Goal: Find contact information: Find contact information

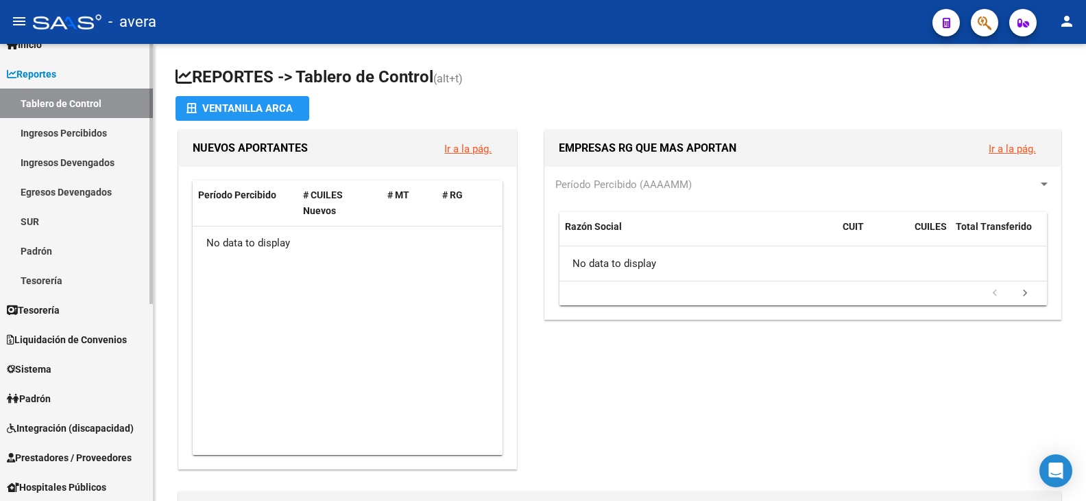
scroll to position [69, 0]
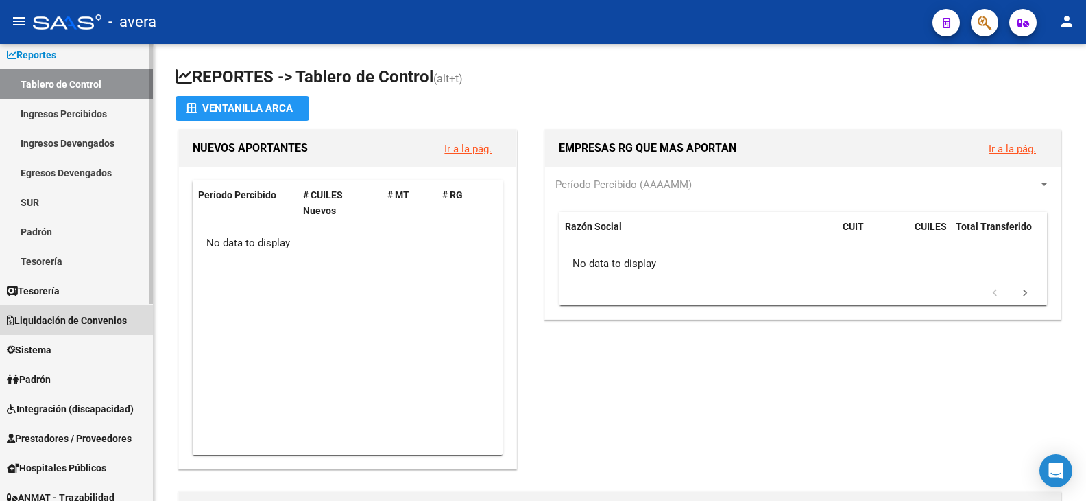
click at [75, 318] on span "Liquidación de Convenios" at bounding box center [67, 320] width 120 height 15
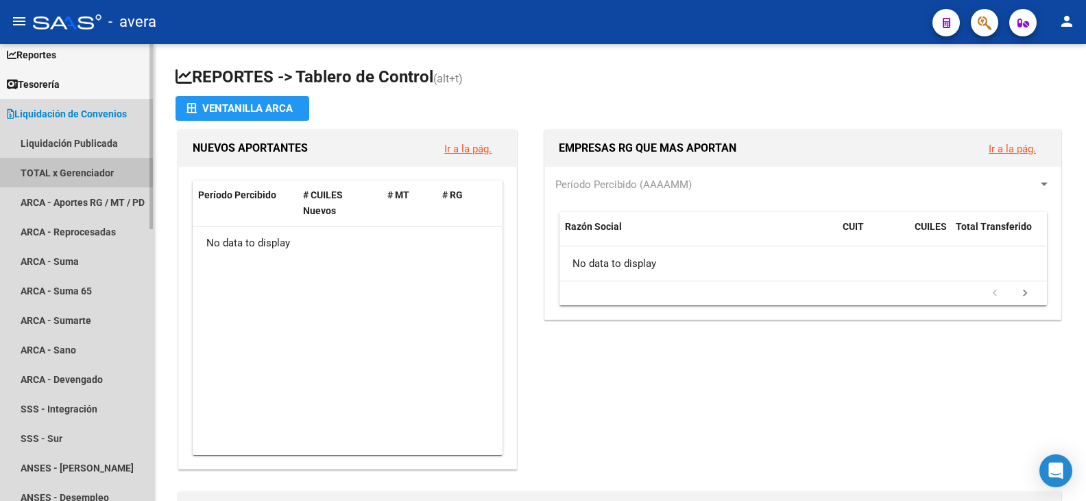
click at [73, 171] on link "TOTAL x Gerenciador" at bounding box center [76, 172] width 153 height 29
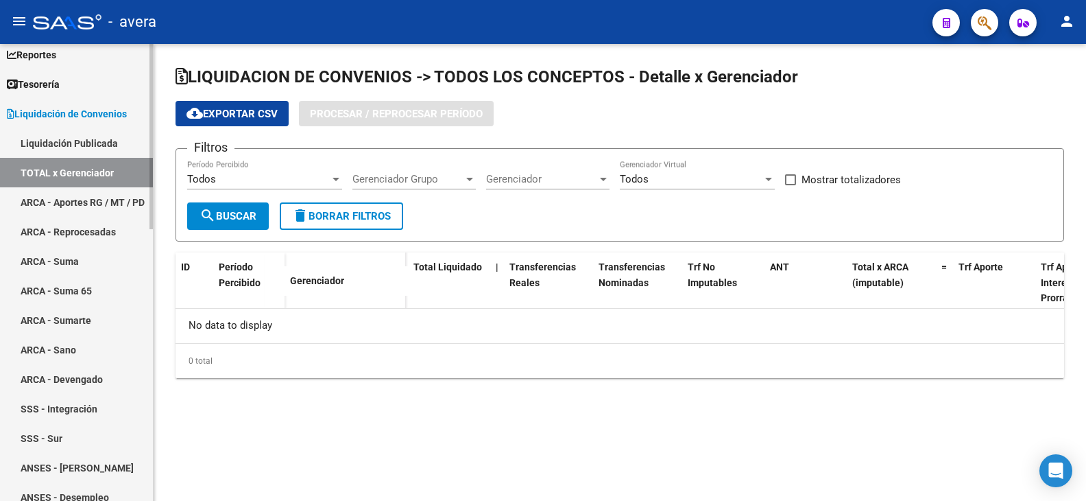
checkbox input "true"
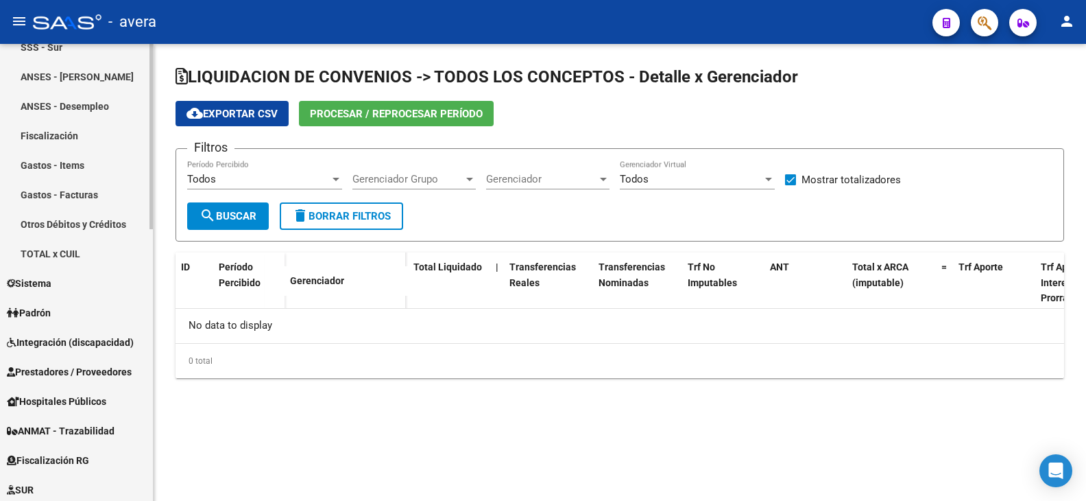
scroll to position [480, 0]
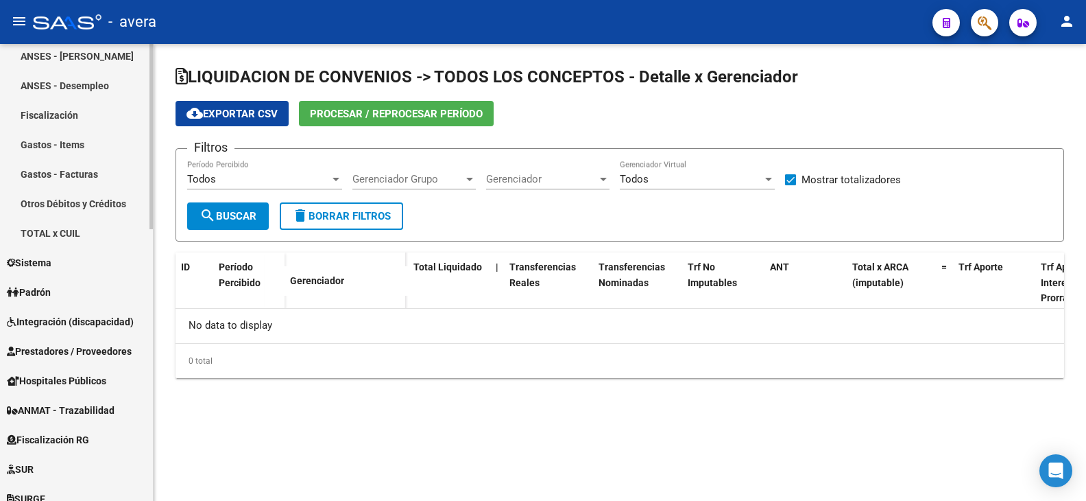
click at [58, 348] on span "Prestadores / Proveedores" at bounding box center [69, 351] width 125 height 15
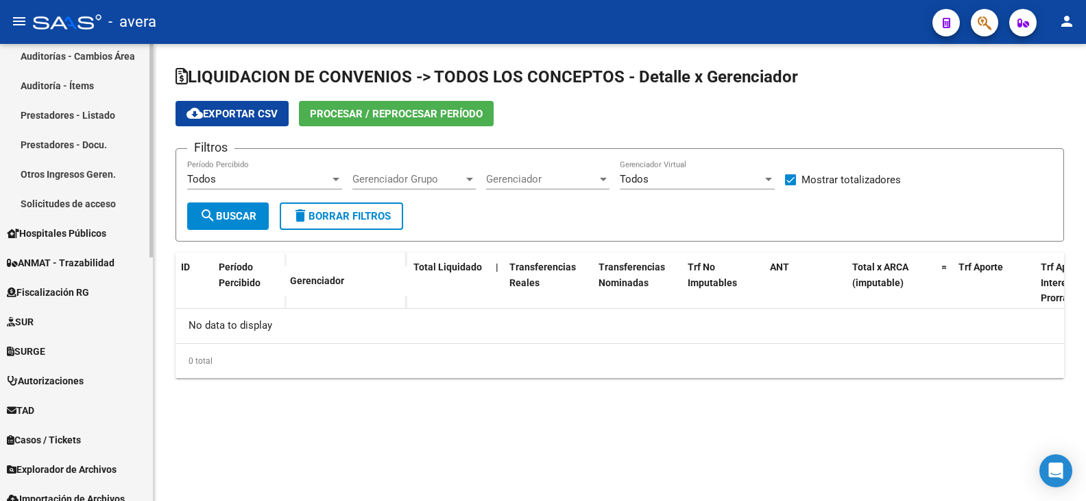
scroll to position [522, 0]
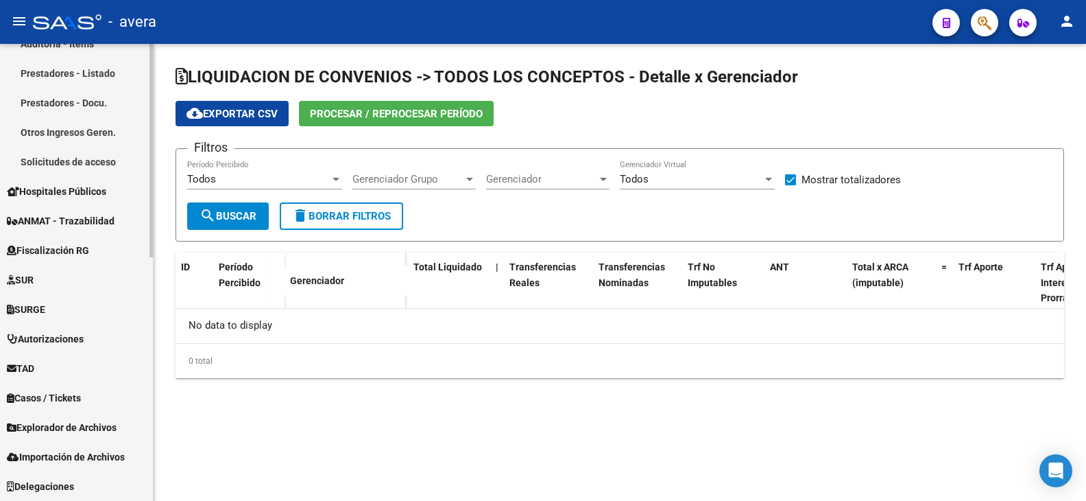
click at [68, 335] on span "Autorizaciones" at bounding box center [45, 338] width 77 height 15
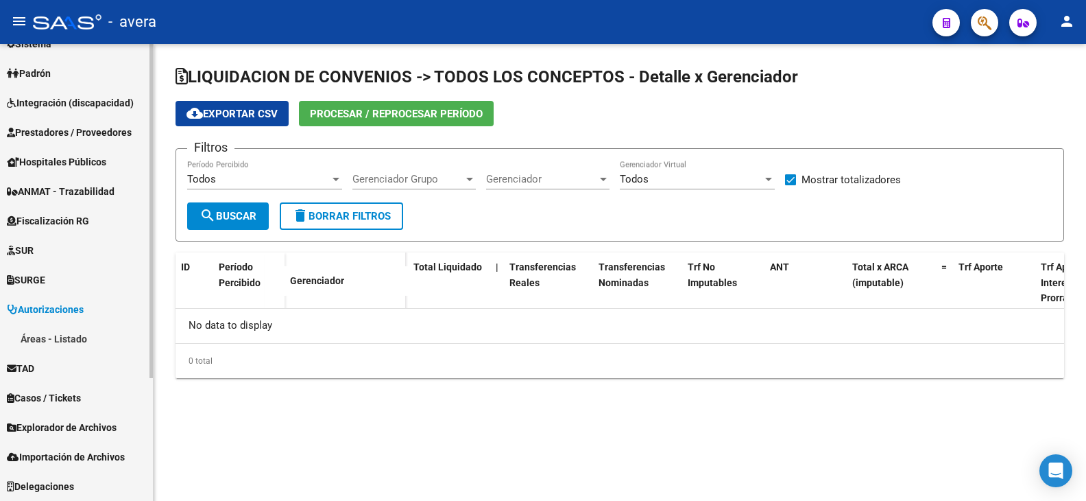
scroll to position [168, 0]
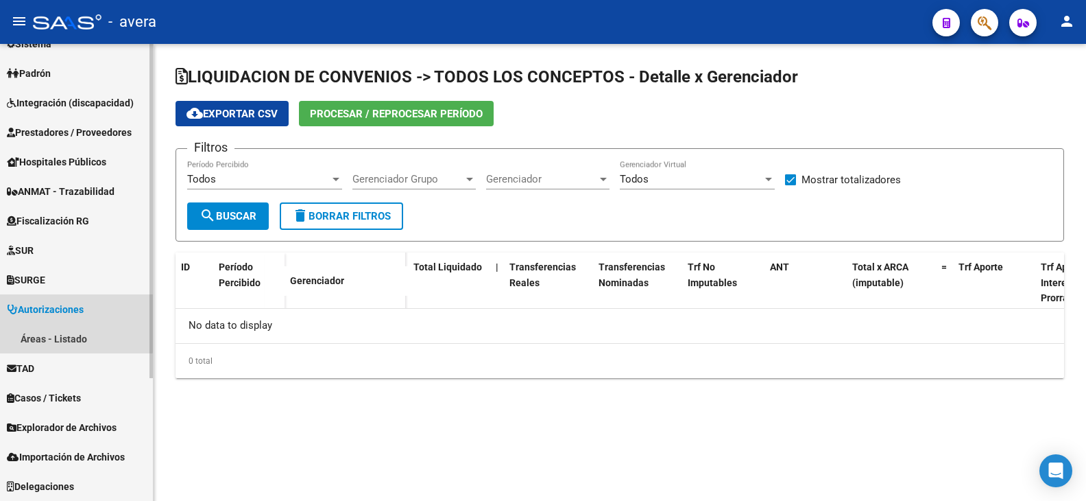
click at [54, 303] on span "Autorizaciones" at bounding box center [45, 309] width 77 height 15
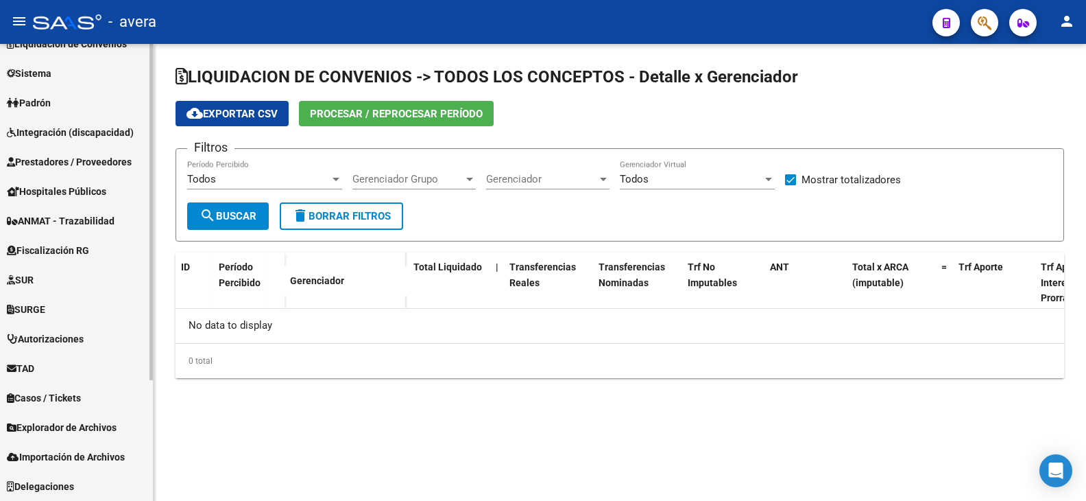
scroll to position [139, 0]
click at [49, 343] on span "Autorizaciones" at bounding box center [45, 338] width 77 height 15
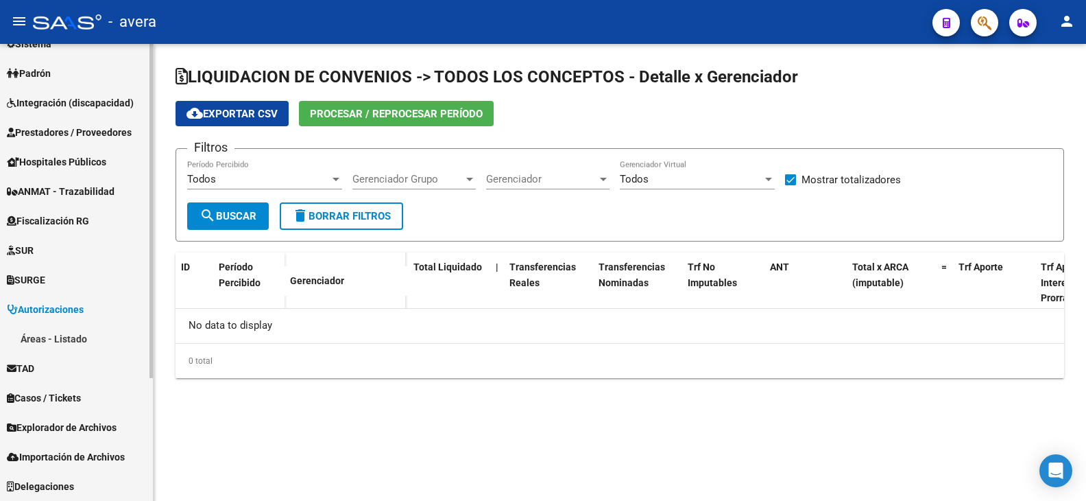
click at [69, 337] on link "Áreas - Listado" at bounding box center [76, 338] width 153 height 29
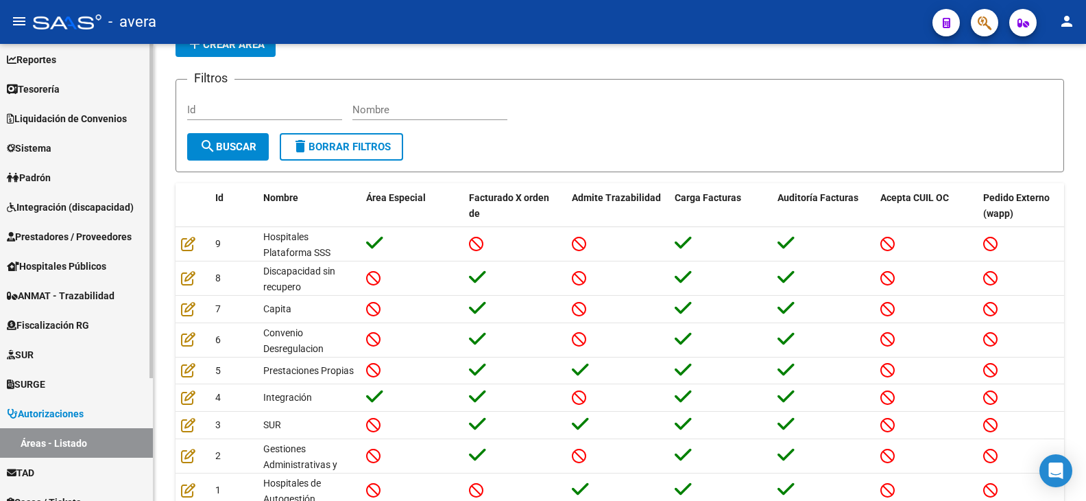
scroll to position [31, 0]
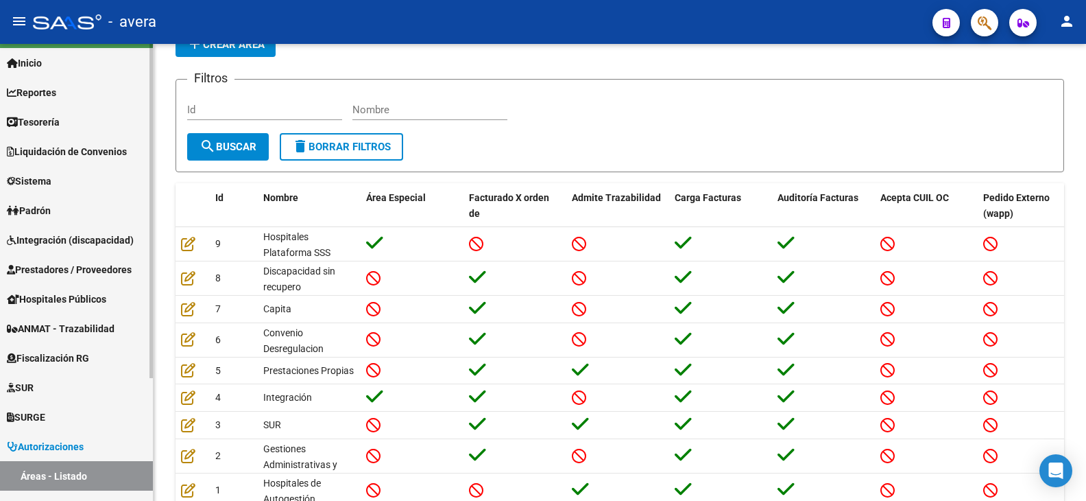
click at [30, 385] on span "SUR" at bounding box center [20, 387] width 27 height 15
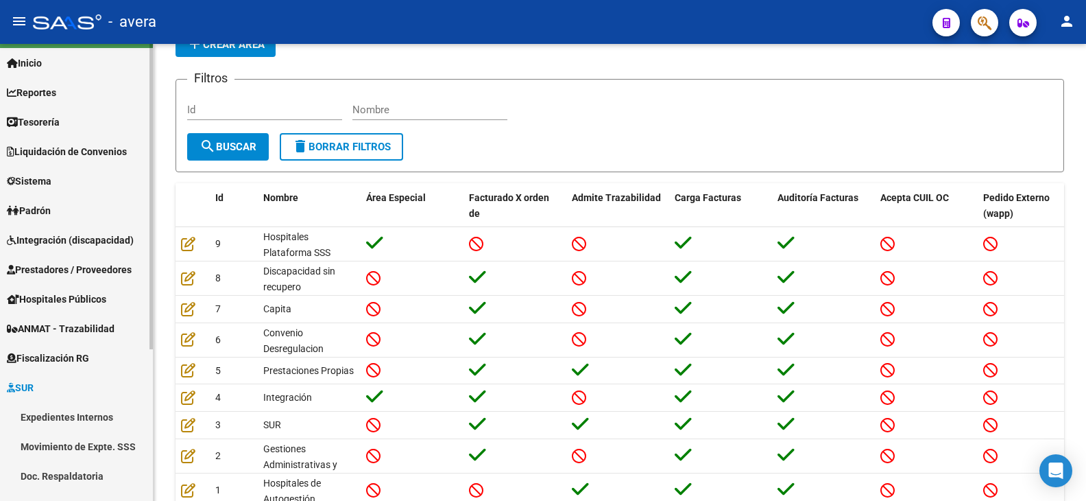
scroll to position [99, 0]
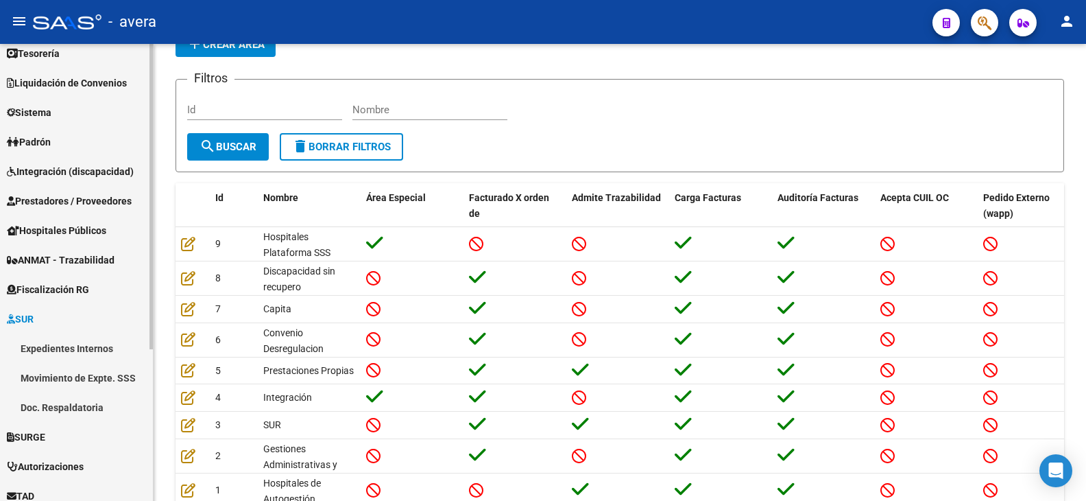
click at [43, 438] on span "SURGE" at bounding box center [26, 436] width 38 height 15
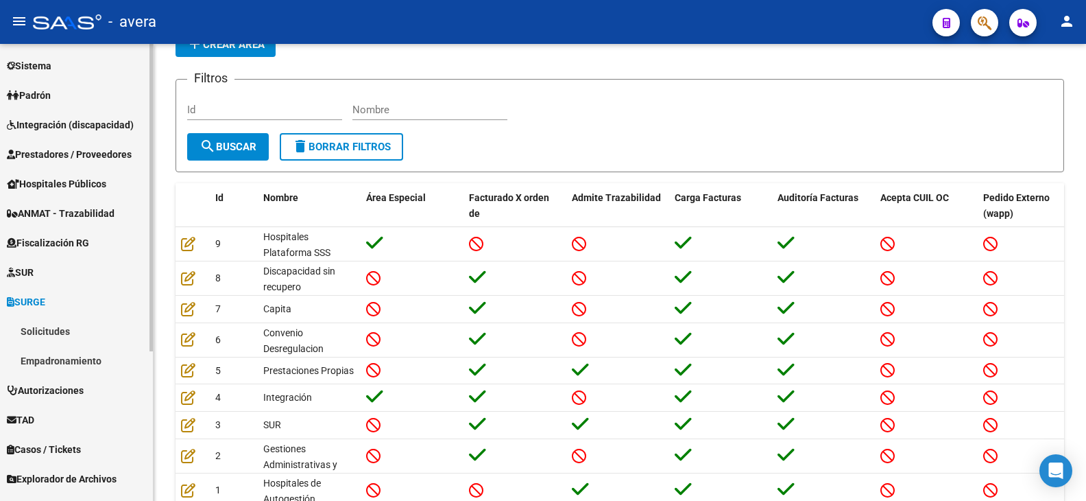
scroll to position [168, 0]
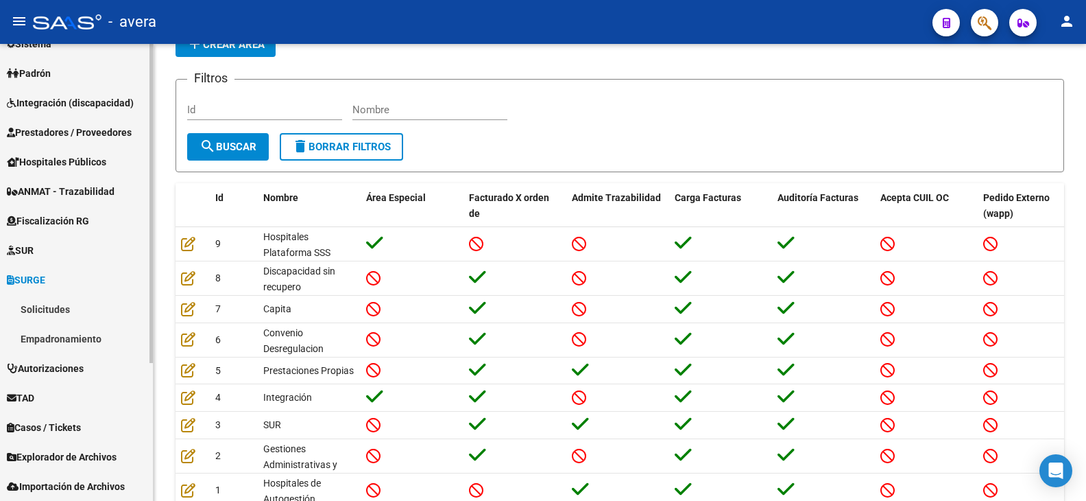
click at [86, 97] on span "Integración (discapacidad)" at bounding box center [70, 102] width 127 height 15
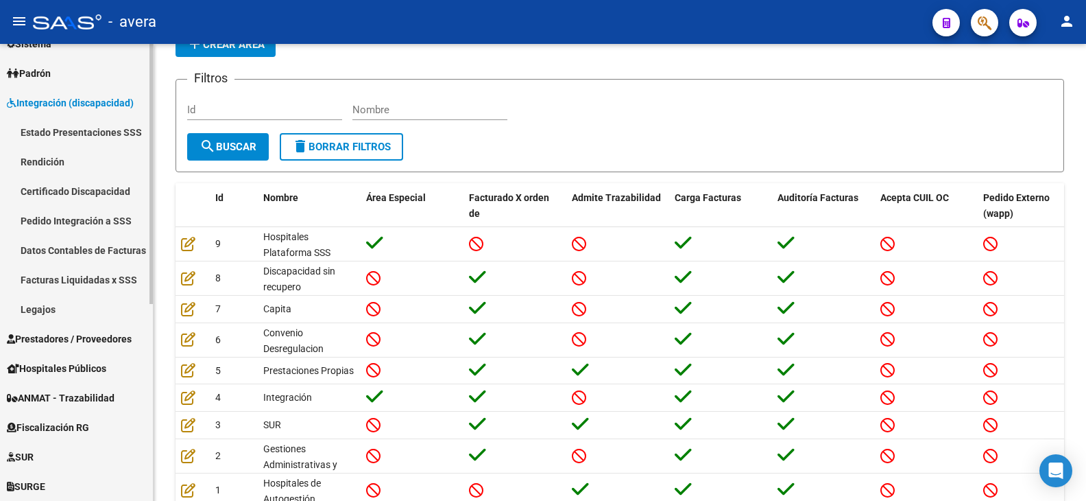
click at [40, 79] on span "Padrón" at bounding box center [29, 73] width 44 height 15
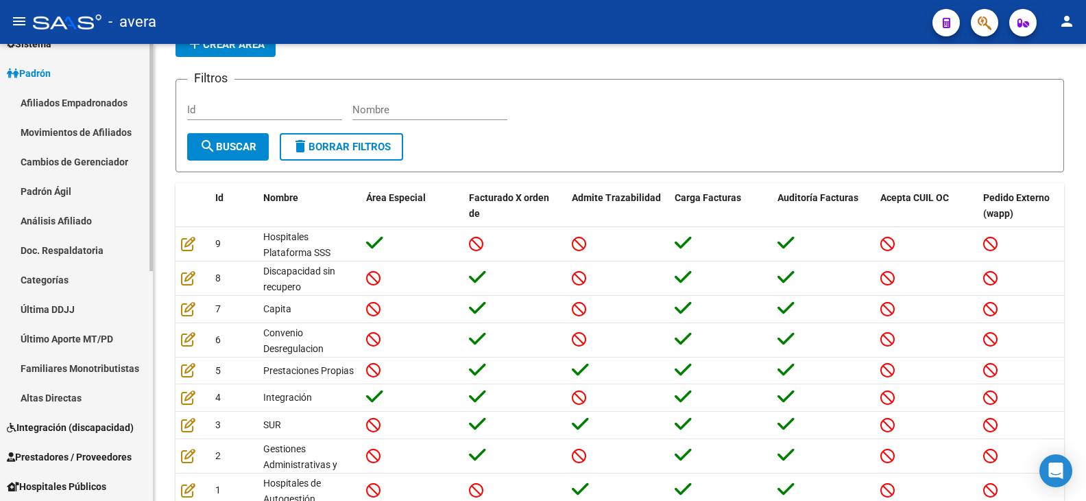
click at [60, 102] on link "Afiliados Empadronados" at bounding box center [76, 102] width 153 height 29
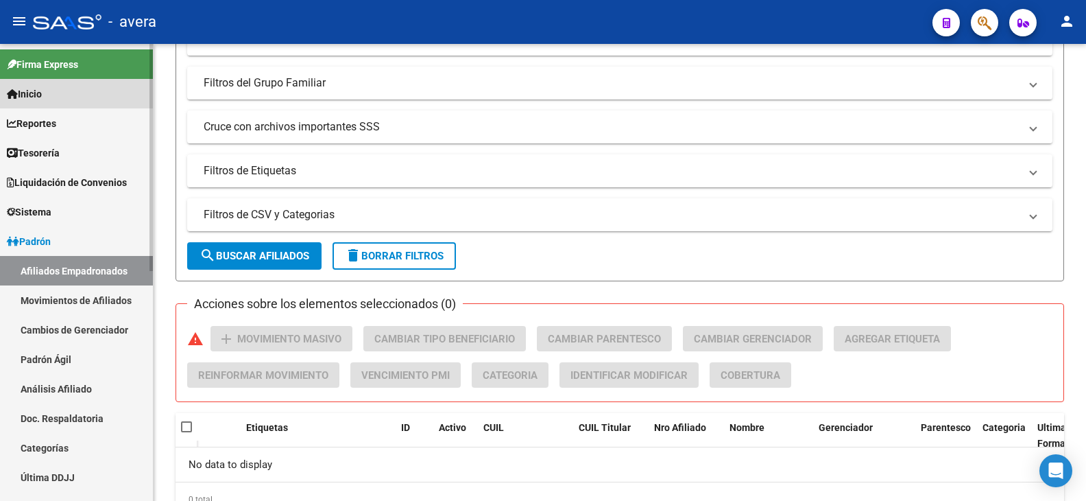
click at [37, 86] on span "Inicio" at bounding box center [24, 93] width 35 height 15
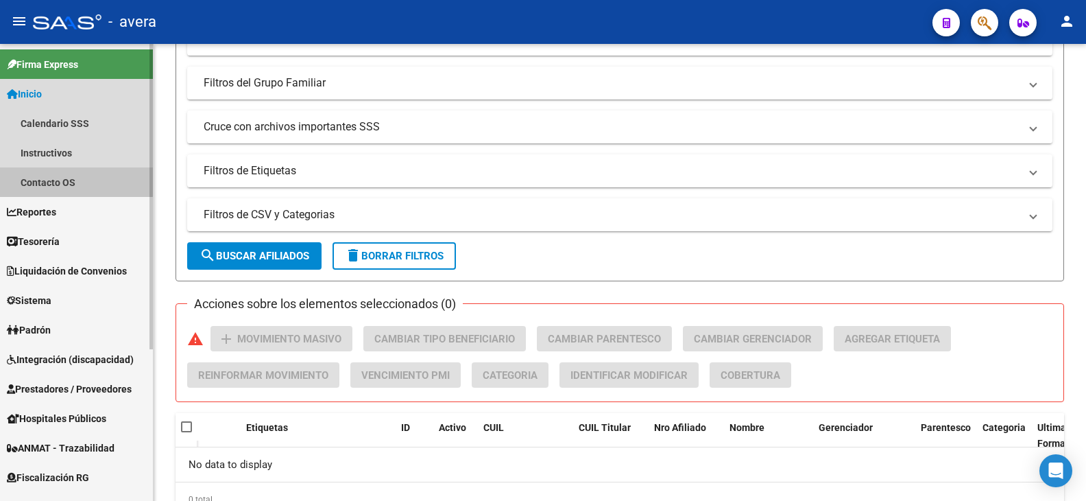
click at [43, 179] on link "Contacto OS" at bounding box center [76, 181] width 153 height 29
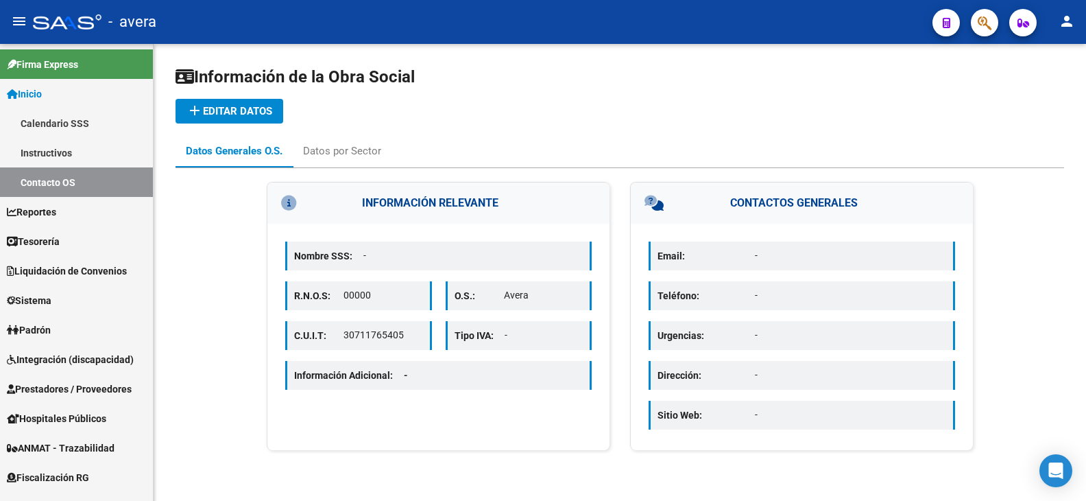
click at [678, 255] on p "Email:" at bounding box center [706, 255] width 97 height 15
click at [691, 253] on p "Email:" at bounding box center [706, 255] width 97 height 15
click at [741, 256] on p "Email:" at bounding box center [706, 255] width 97 height 15
click at [709, 270] on div "Email: - Teléfono: - Urgencias: - Dirección: - Sitio Web: -" at bounding box center [802, 337] width 342 height 226
click at [336, 147] on div "Datos por Sector" at bounding box center [342, 150] width 78 height 15
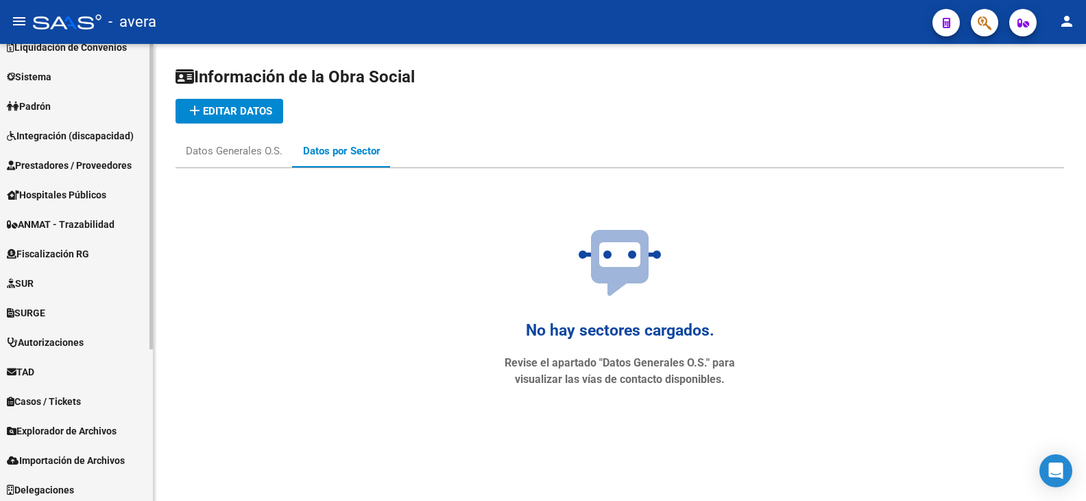
scroll to position [227, 0]
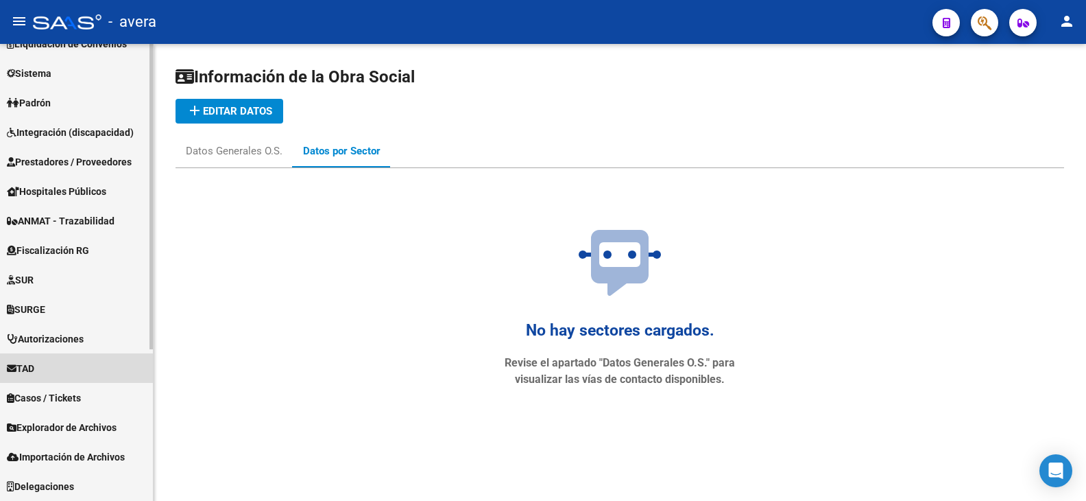
click at [47, 369] on link "TAD" at bounding box center [76, 367] width 153 height 29
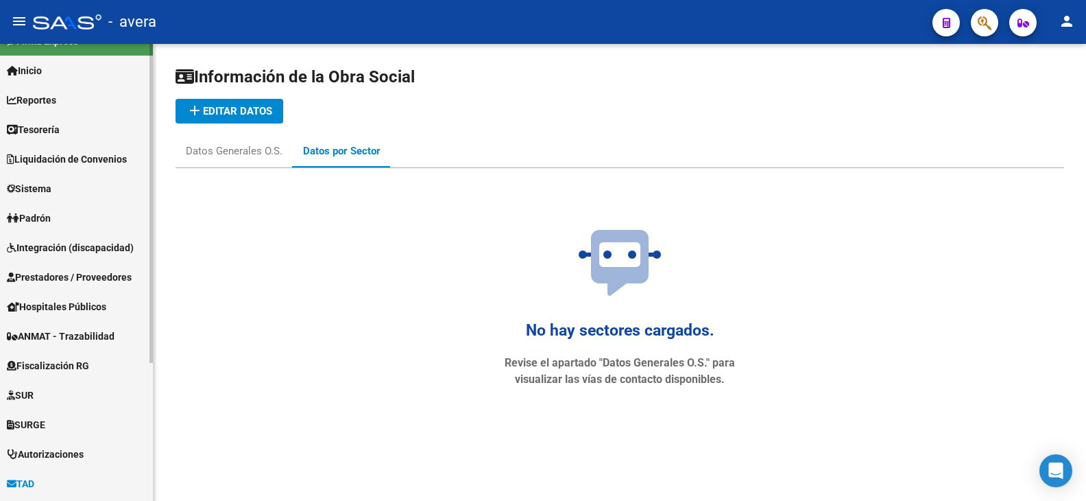
scroll to position [0, 0]
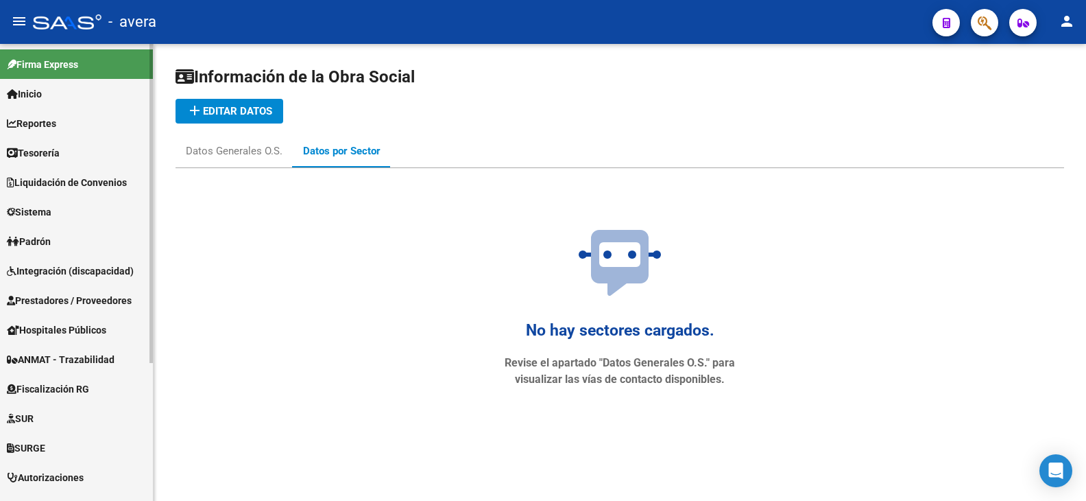
click at [82, 295] on span "Prestadores / Proveedores" at bounding box center [69, 300] width 125 height 15
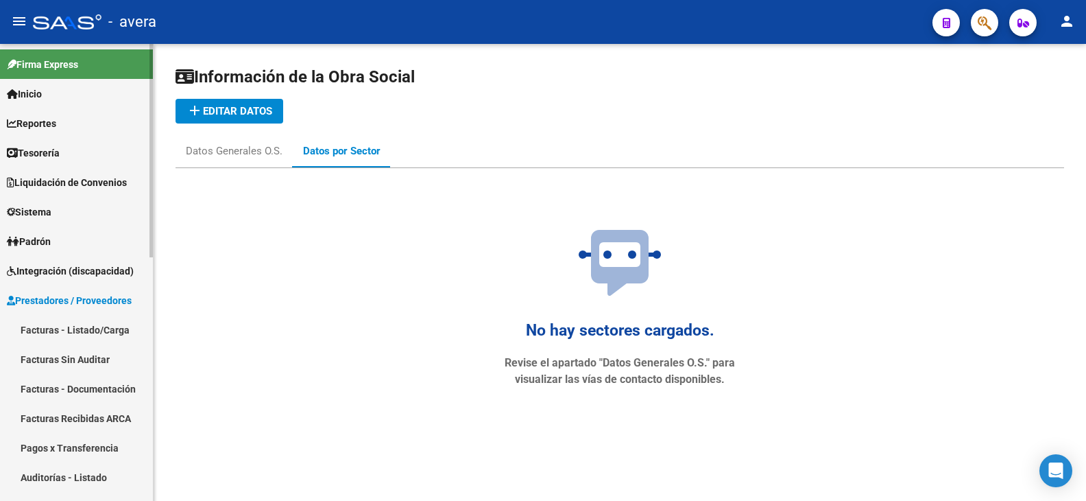
click at [155, 139] on mat-sidenav-container "Firma Express Inicio Calendario SSS Instructivos Contacto OS Reportes Tablero d…" at bounding box center [543, 272] width 1086 height 457
